Goal: Task Accomplishment & Management: Use online tool/utility

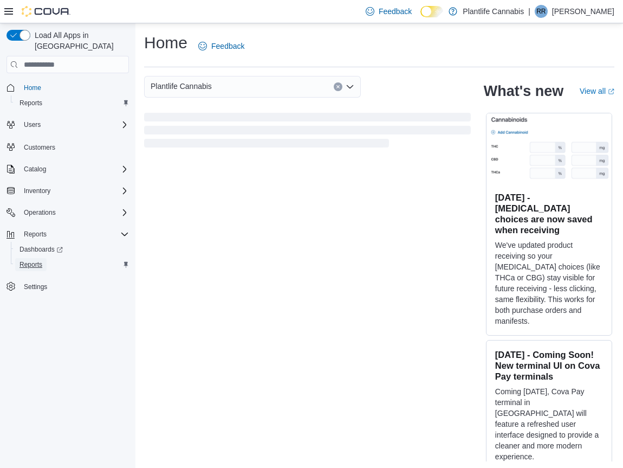
drag, startPoint x: 32, startPoint y: 255, endPoint x: 73, endPoint y: 259, distance: 41.4
click at [32, 260] on span "Reports" at bounding box center [31, 264] width 23 height 9
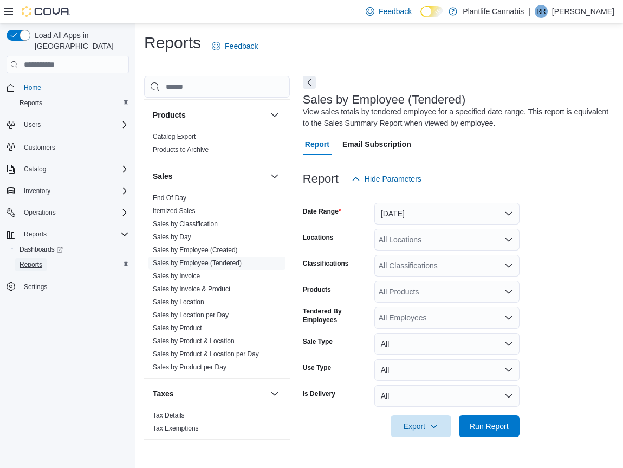
scroll to position [572, 0]
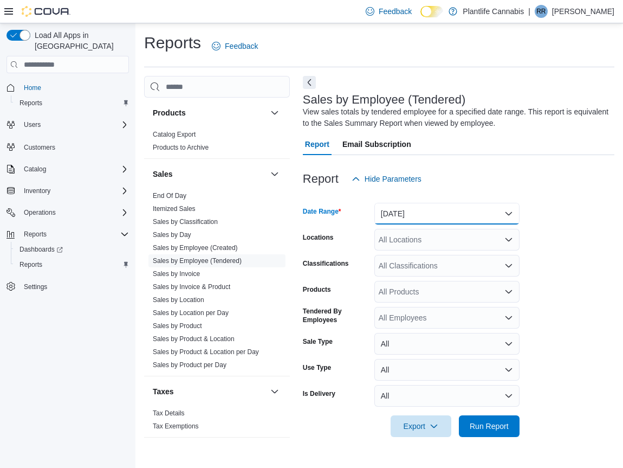
drag, startPoint x: 507, startPoint y: 211, endPoint x: 495, endPoint y: 212, distance: 12.0
click at [507, 211] on button "Yesterday" at bounding box center [446, 214] width 145 height 22
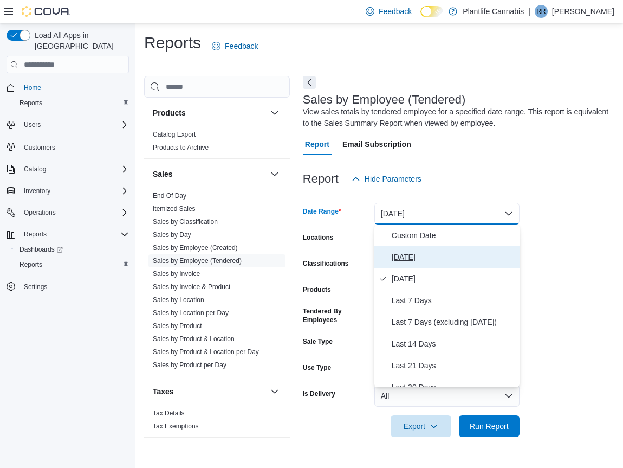
drag, startPoint x: 403, startPoint y: 256, endPoint x: 414, endPoint y: 257, distance: 11.4
click at [403, 256] on span "Today" at bounding box center [454, 256] width 124 height 13
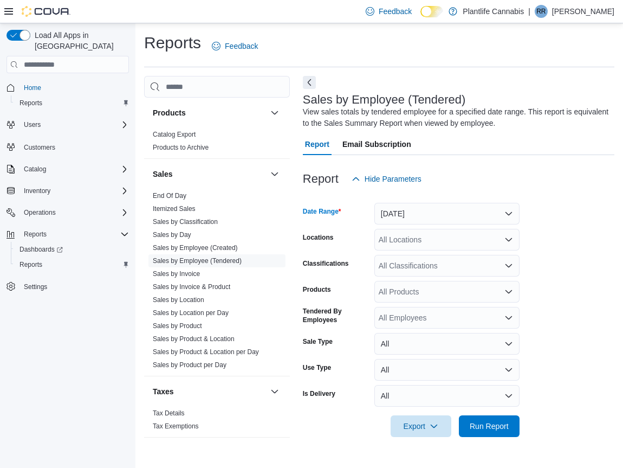
drag, startPoint x: 509, startPoint y: 239, endPoint x: 501, endPoint y: 243, distance: 9.2
click at [509, 240] on icon "Open list of options" at bounding box center [509, 239] width 9 height 9
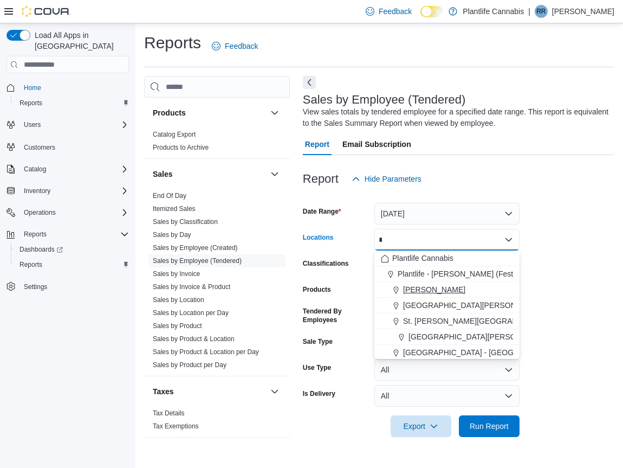
type input "*"
click at [415, 289] on span "Leduc" at bounding box center [434, 289] width 62 height 11
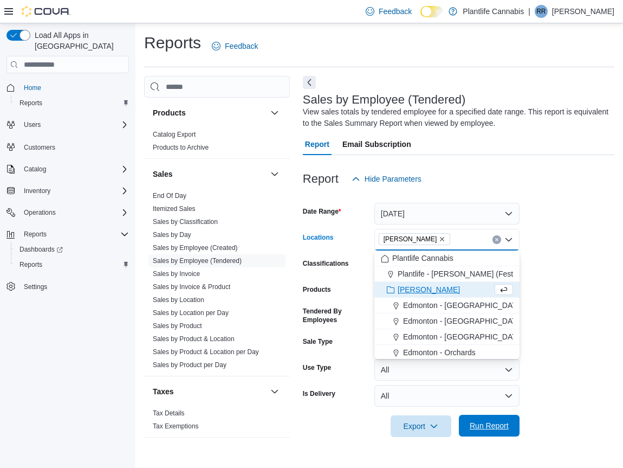
click at [479, 422] on span "Run Report" at bounding box center [489, 425] width 39 height 11
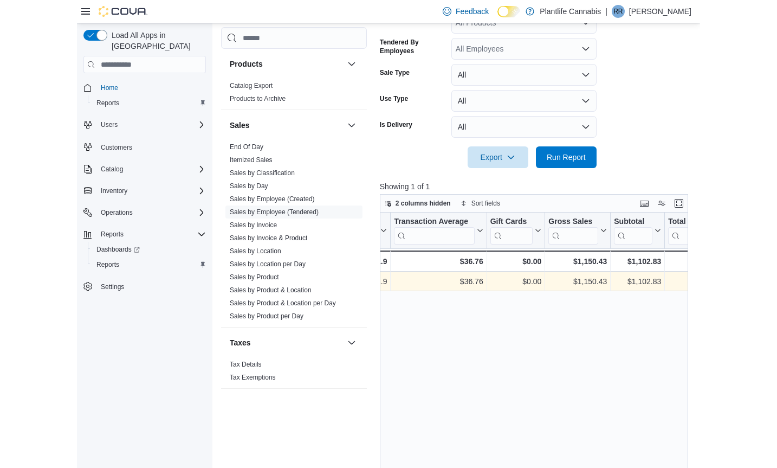
scroll to position [270, 0]
